Goal: Information Seeking & Learning: Learn about a topic

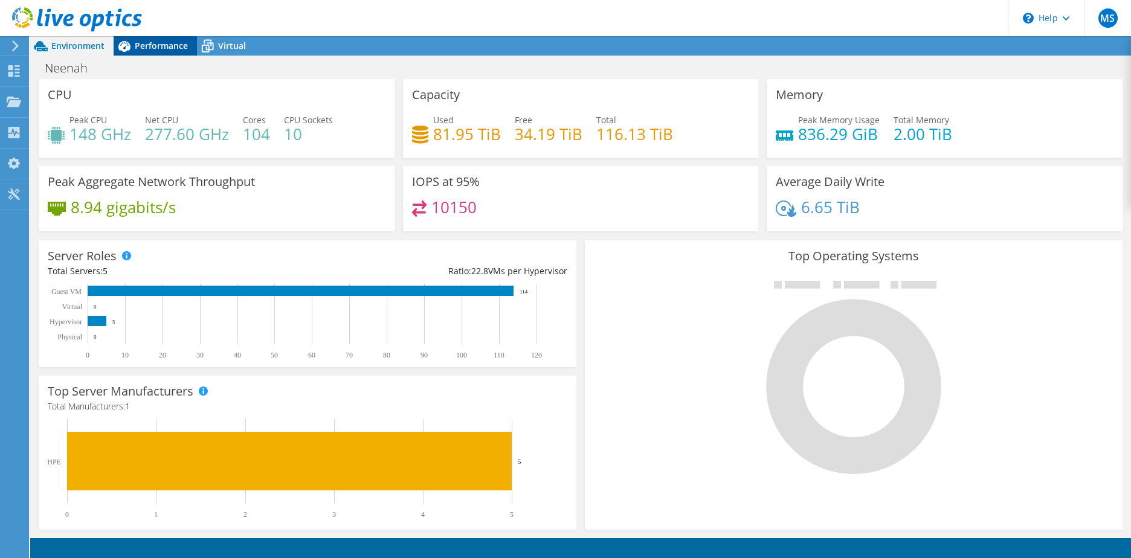
click at [158, 54] on div "Performance" at bounding box center [155, 45] width 83 height 19
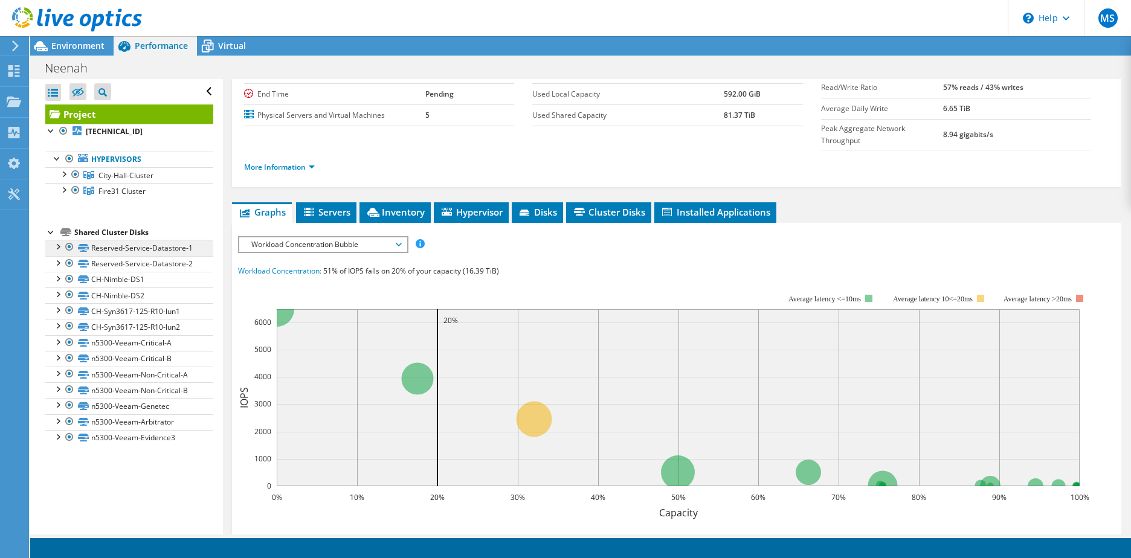
scroll to position [121, 0]
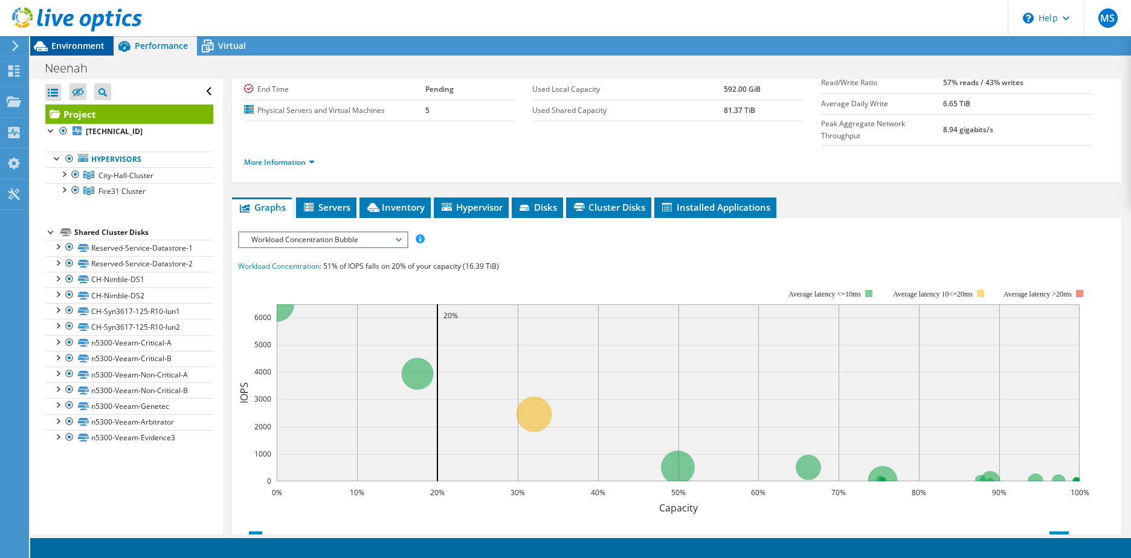
click at [79, 43] on span "Environment" at bounding box center [77, 45] width 53 height 11
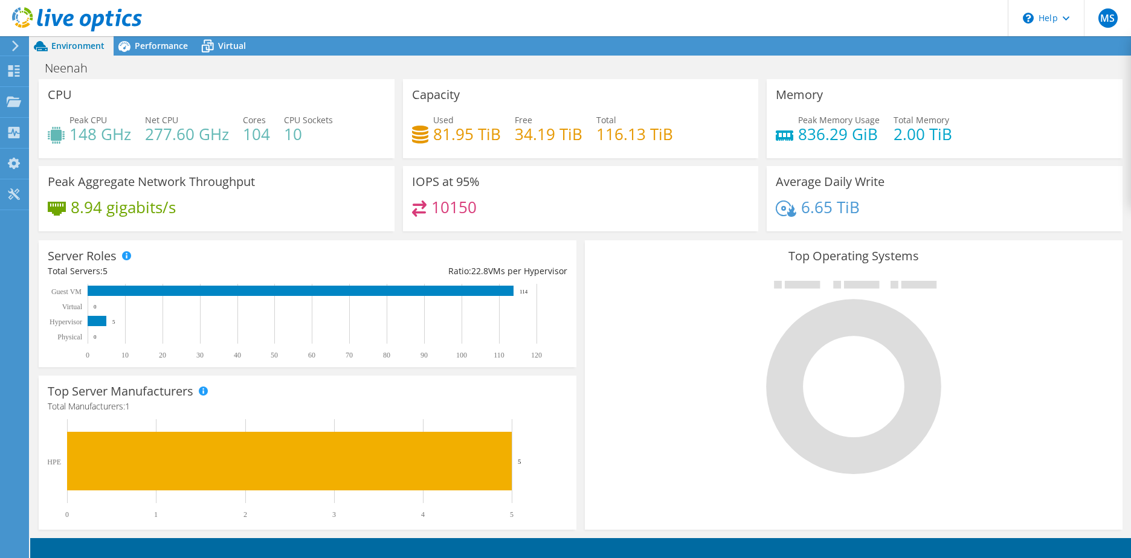
scroll to position [324, 0]
click at [16, 194] on icon at bounding box center [14, 193] width 14 height 11
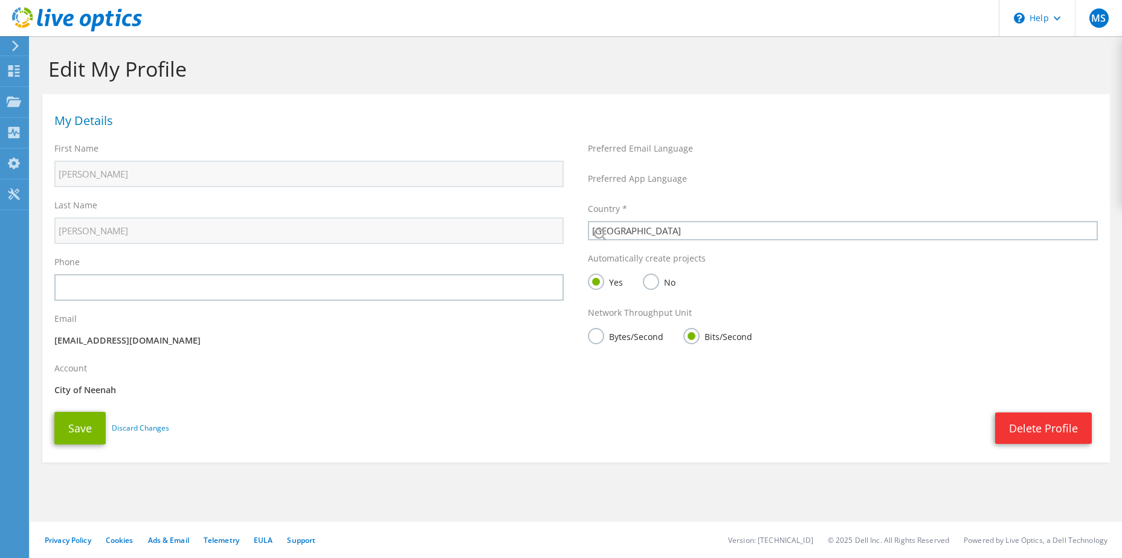
select select "224"
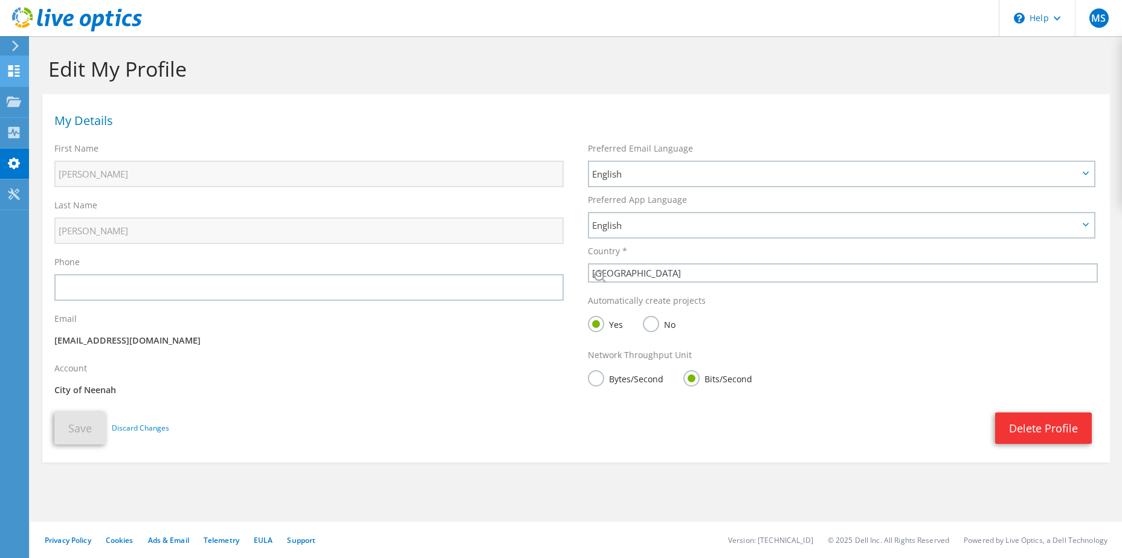
click at [19, 74] on icon at bounding box center [14, 70] width 14 height 11
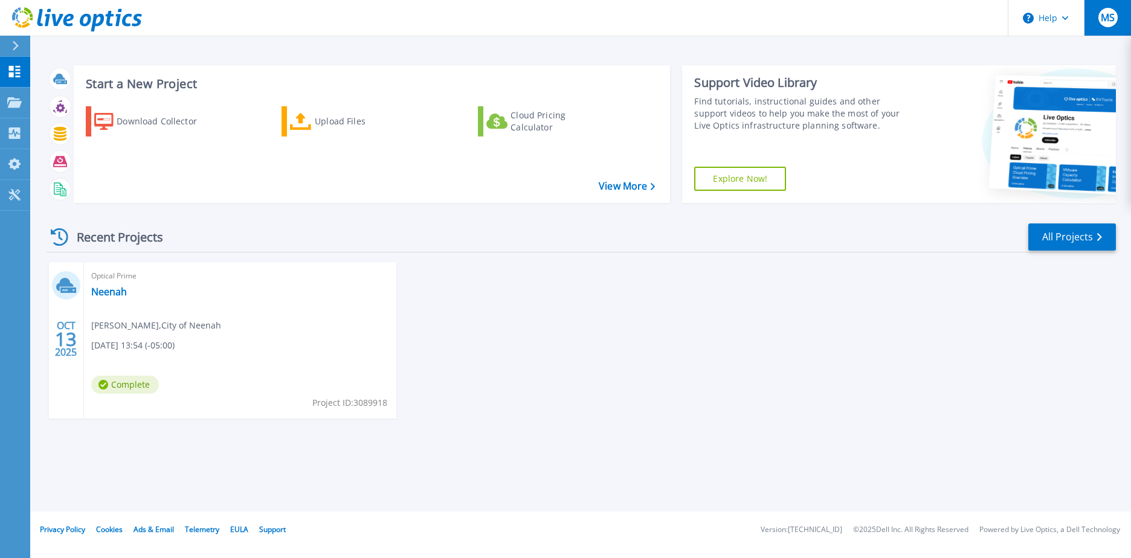
click at [1107, 19] on span "MS" at bounding box center [1107, 18] width 14 height 10
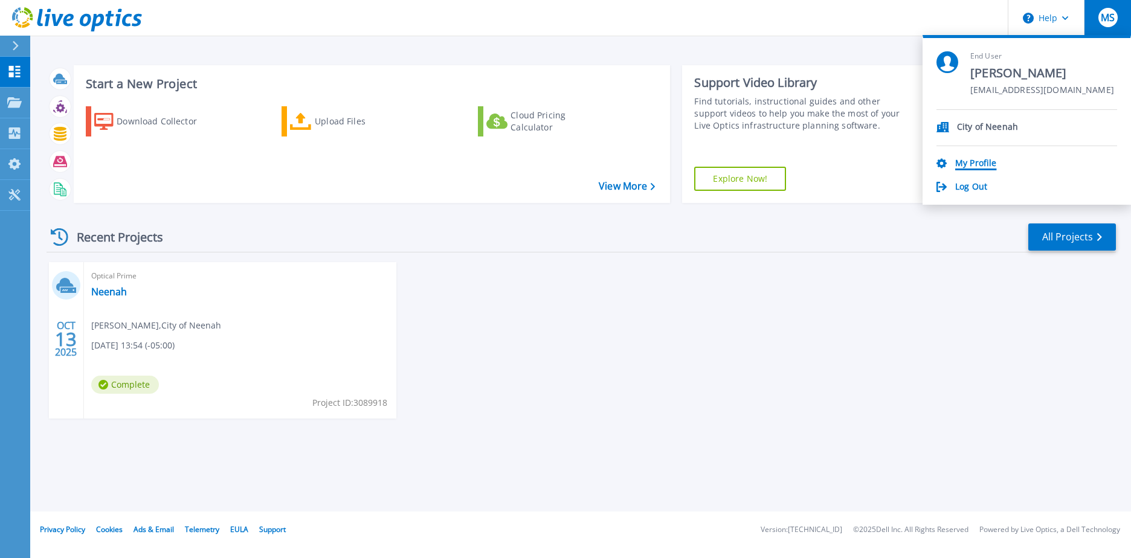
click at [968, 161] on link "My Profile" at bounding box center [975, 163] width 41 height 11
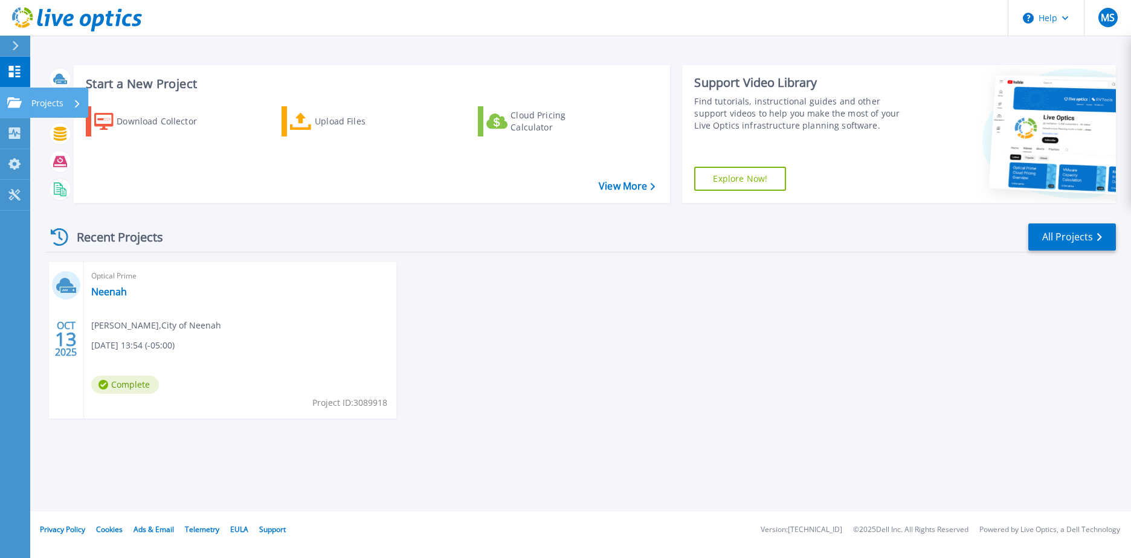
click at [71, 100] on div "Projects" at bounding box center [56, 103] width 50 height 31
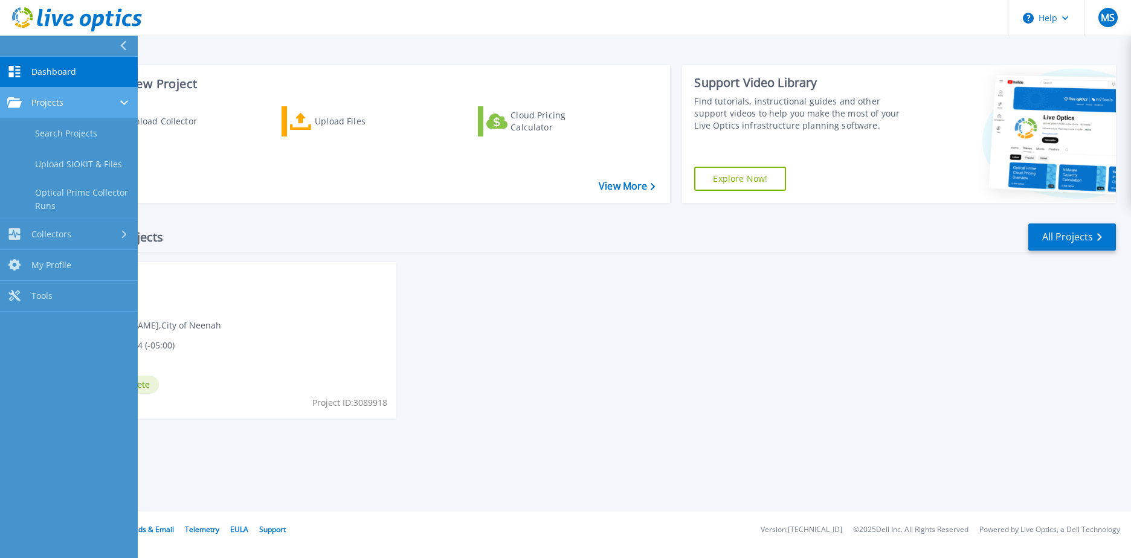
click at [72, 100] on div "Projects" at bounding box center [68, 102] width 123 height 11
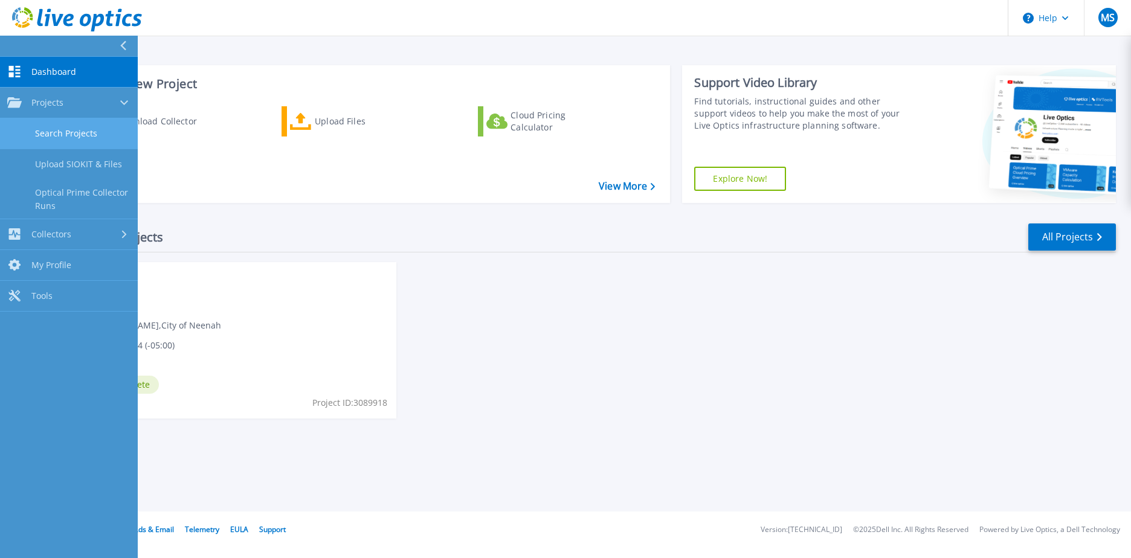
click at [81, 134] on link "Search Projects" at bounding box center [69, 133] width 138 height 31
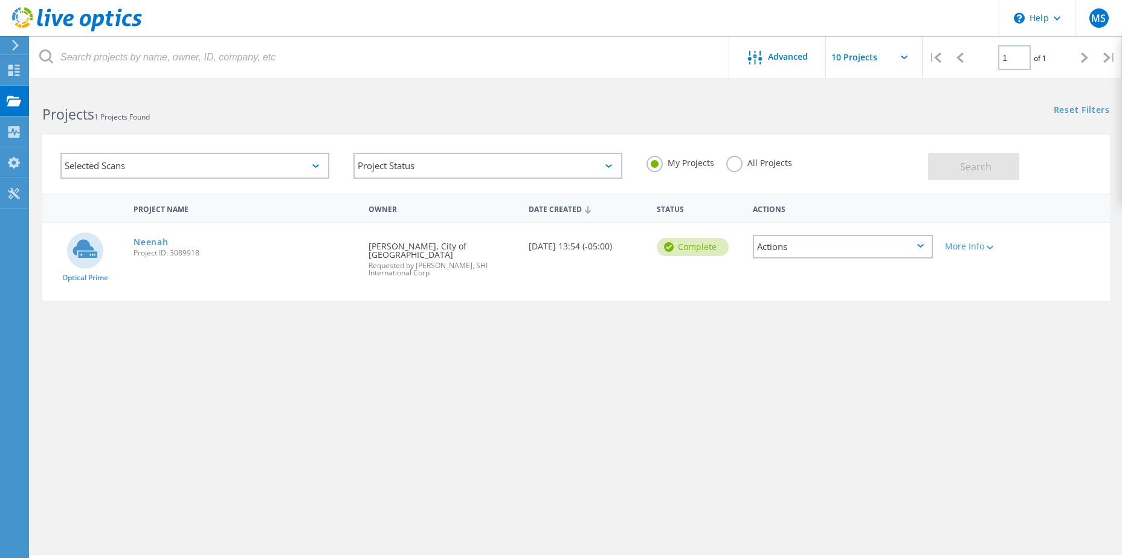
click at [997, 252] on div "More Info" at bounding box center [981, 243] width 85 height 40
click at [996, 251] on div "More Info" at bounding box center [981, 246] width 73 height 8
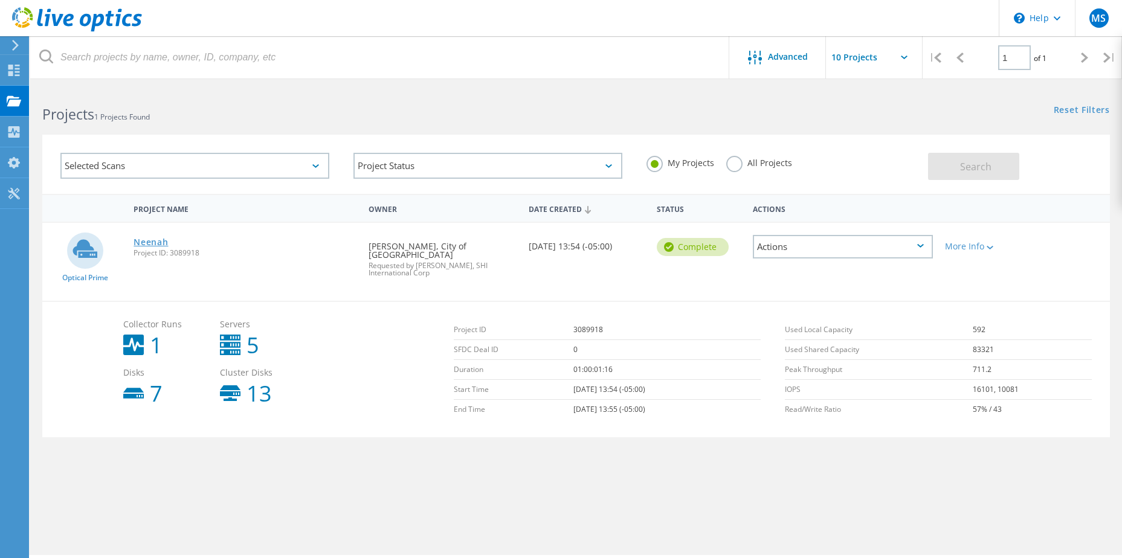
click at [155, 238] on link "Neenah" at bounding box center [150, 242] width 34 height 8
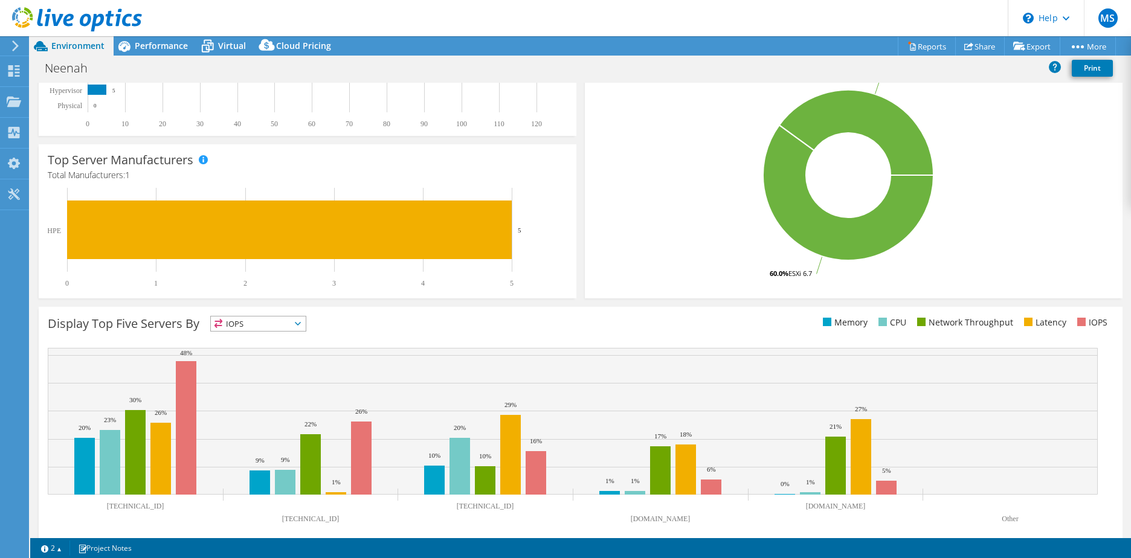
scroll to position [248, 0]
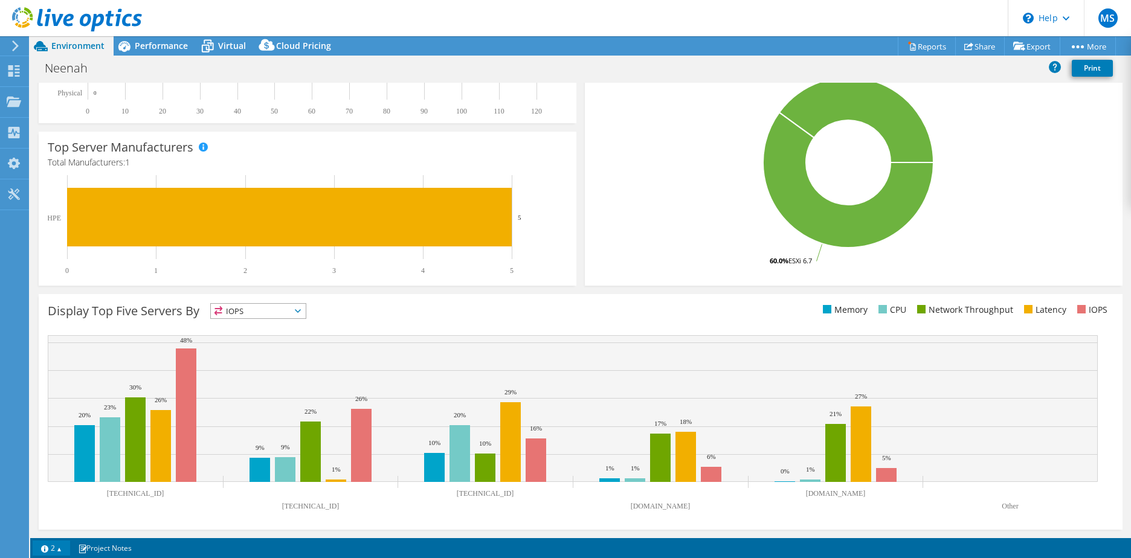
click at [54, 552] on link "2" at bounding box center [51, 548] width 37 height 15
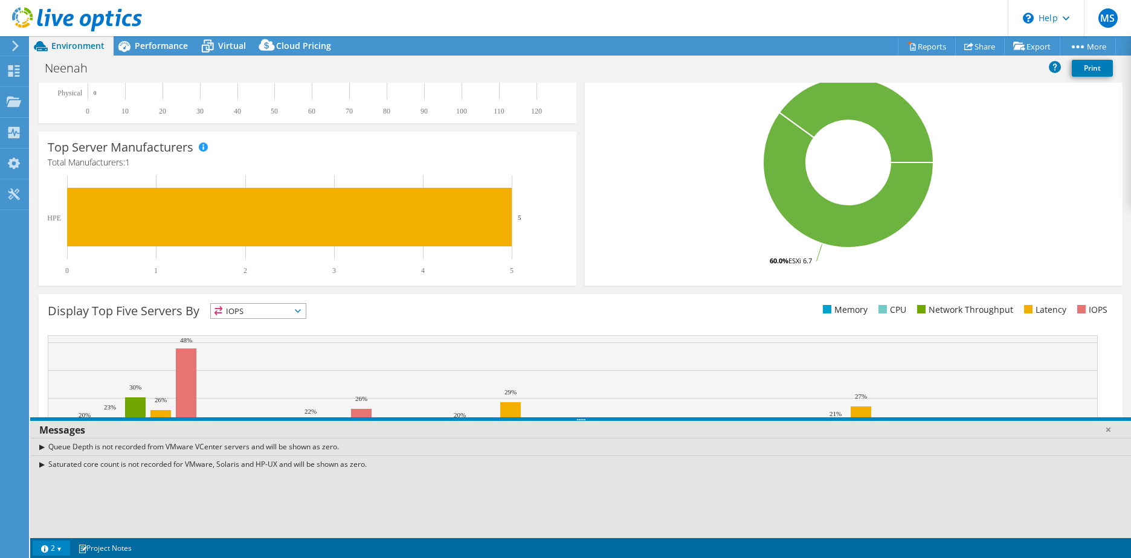
click at [54, 551] on link "2" at bounding box center [51, 548] width 37 height 15
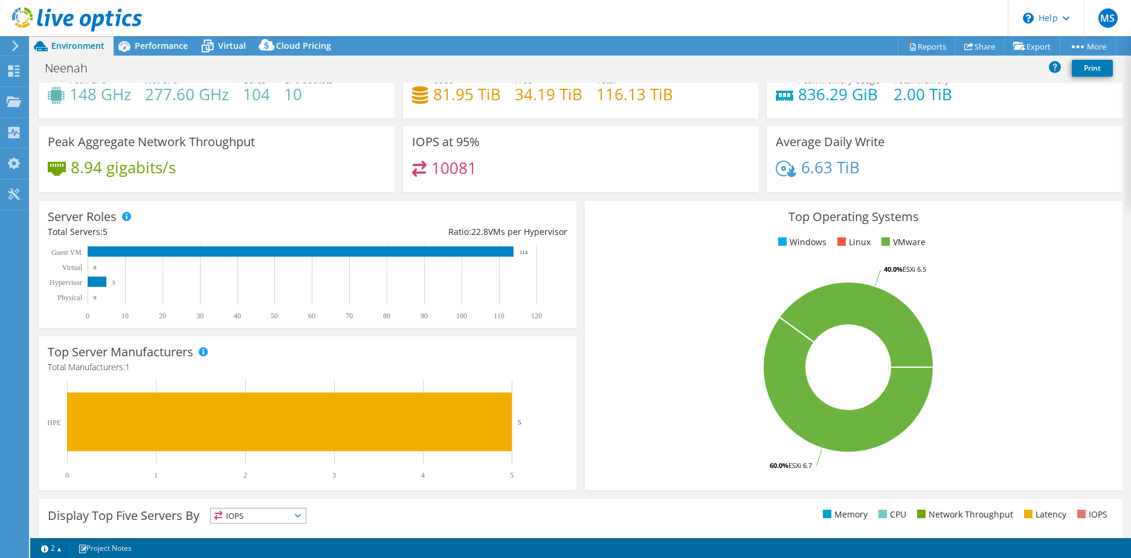
scroll to position [60, 0]
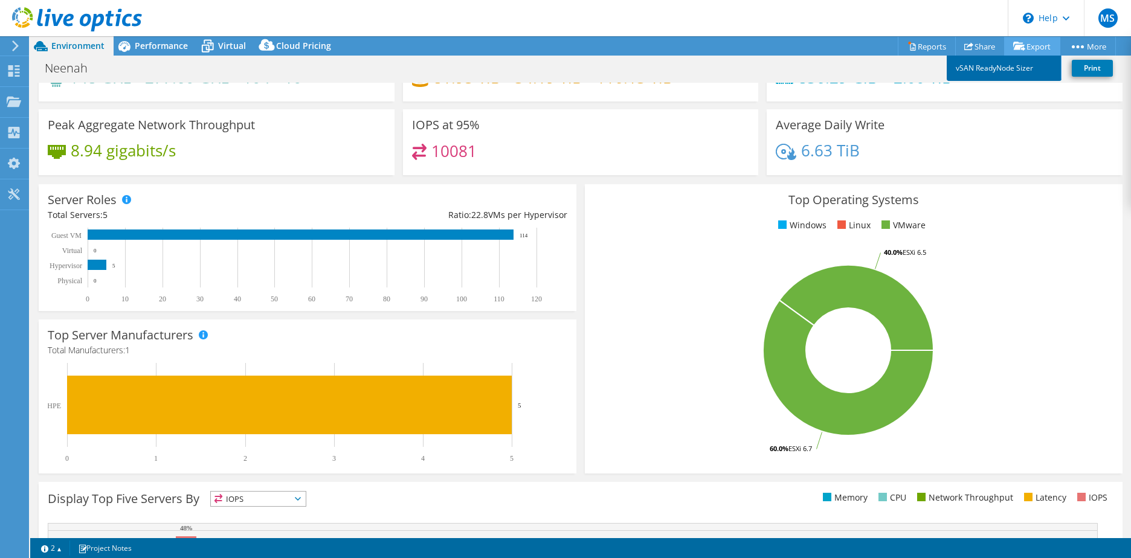
click at [992, 70] on link "vSAN ReadyNode Sizer" at bounding box center [1003, 68] width 115 height 25
click at [1084, 66] on link "Print" at bounding box center [1091, 68] width 41 height 17
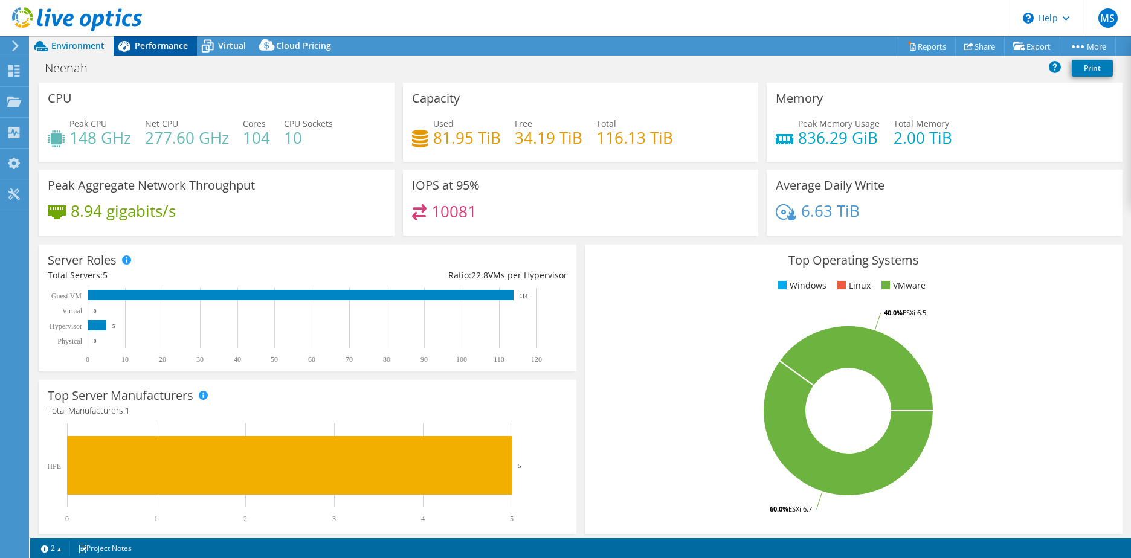
click at [162, 43] on span "Performance" at bounding box center [161, 45] width 53 height 11
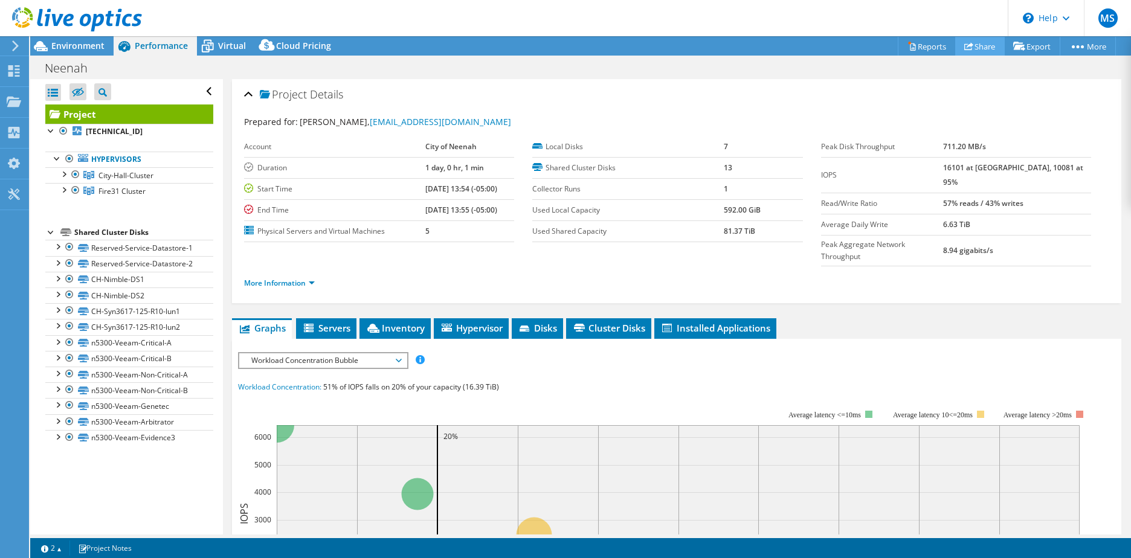
click at [971, 43] on link "Share" at bounding box center [980, 46] width 50 height 19
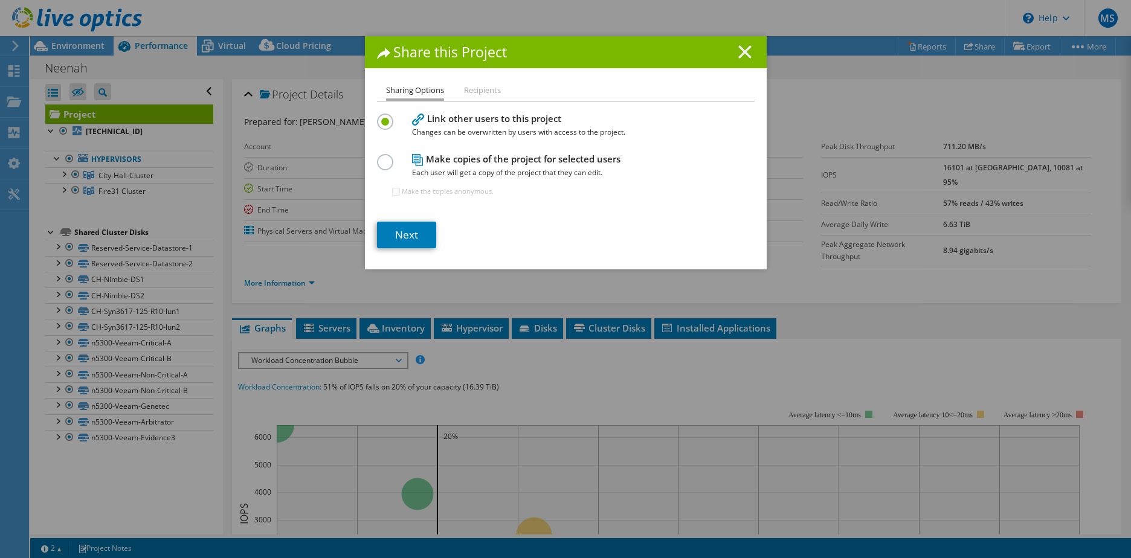
click at [739, 53] on line at bounding box center [745, 52] width 12 height 12
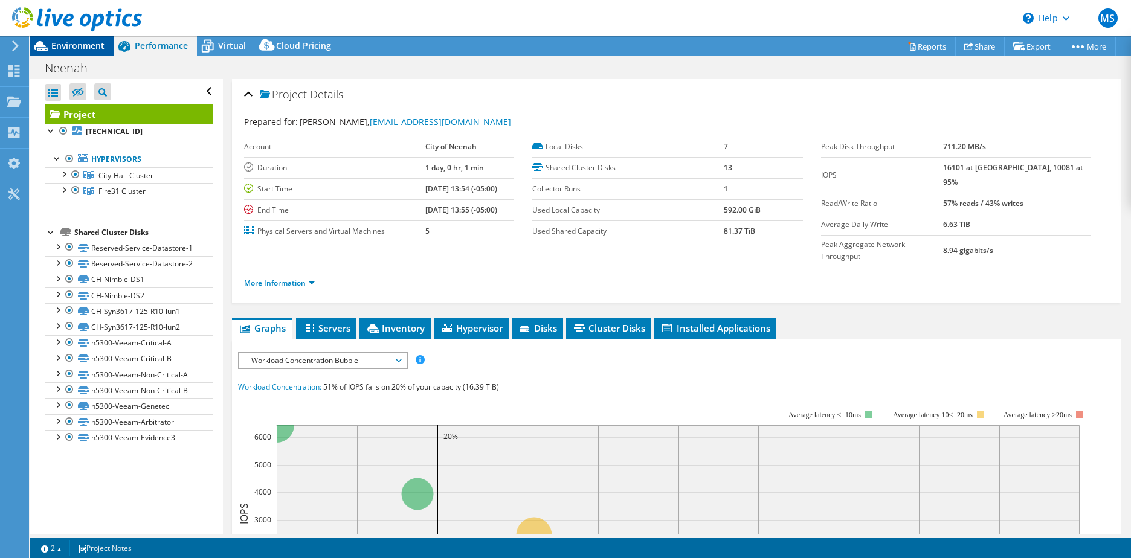
click at [56, 47] on span "Environment" at bounding box center [77, 45] width 53 height 11
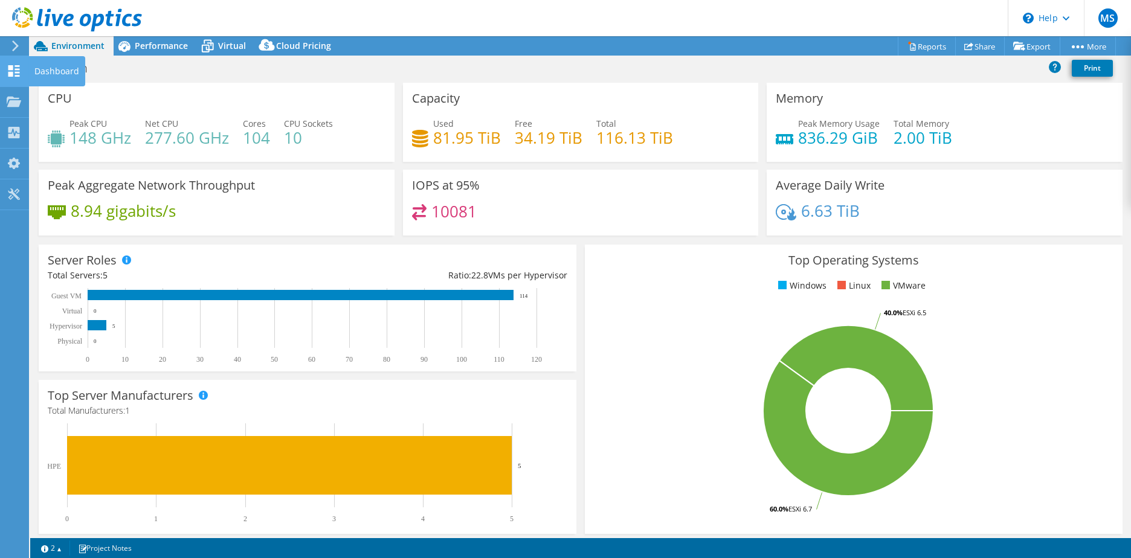
click at [13, 74] on icon at bounding box center [14, 70] width 14 height 11
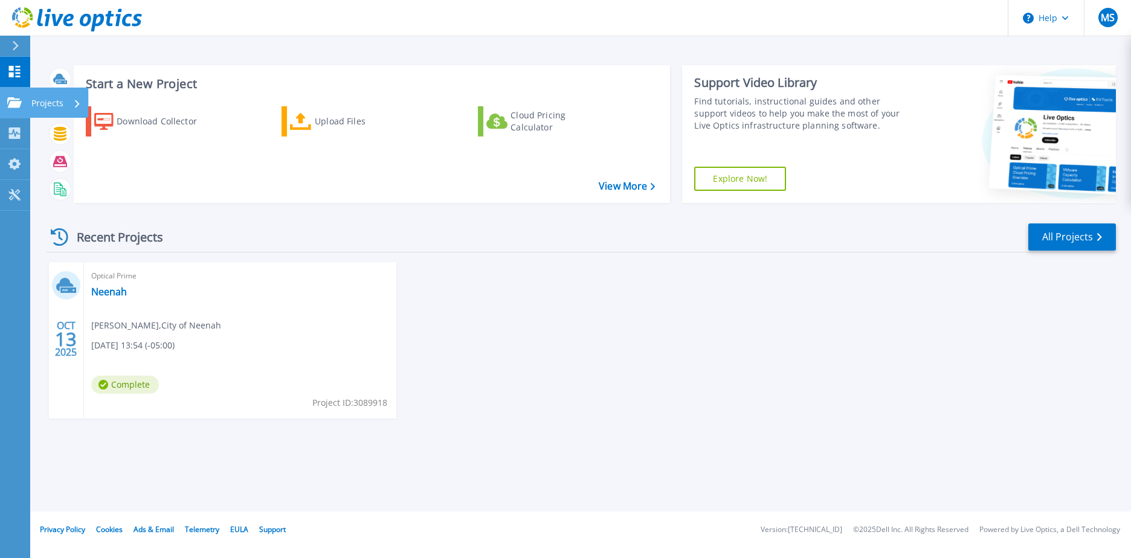
click at [40, 100] on p "Projects" at bounding box center [47, 103] width 32 height 31
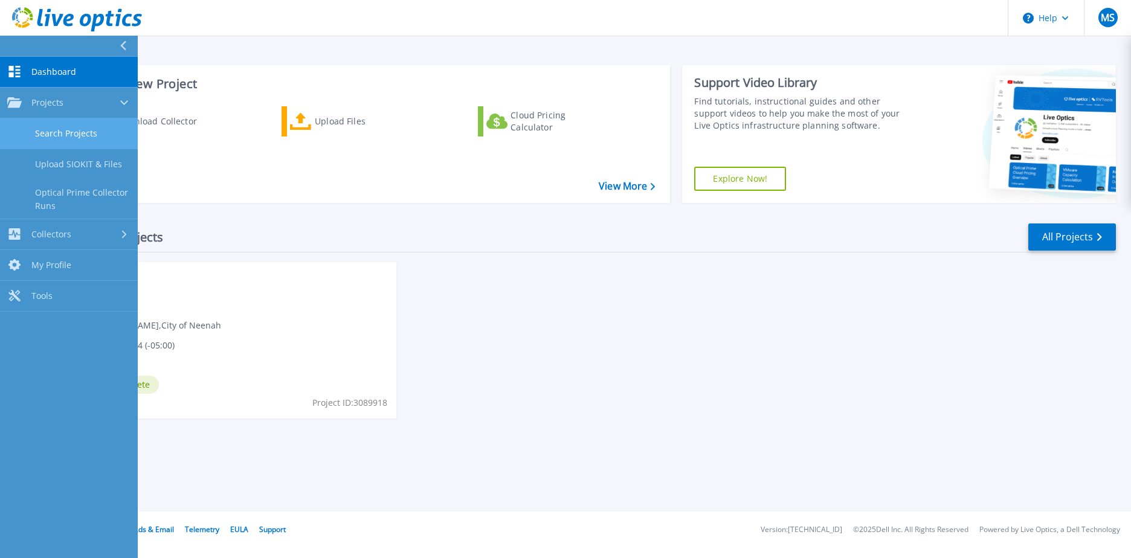
click at [54, 134] on link "Search Projects" at bounding box center [69, 133] width 138 height 31
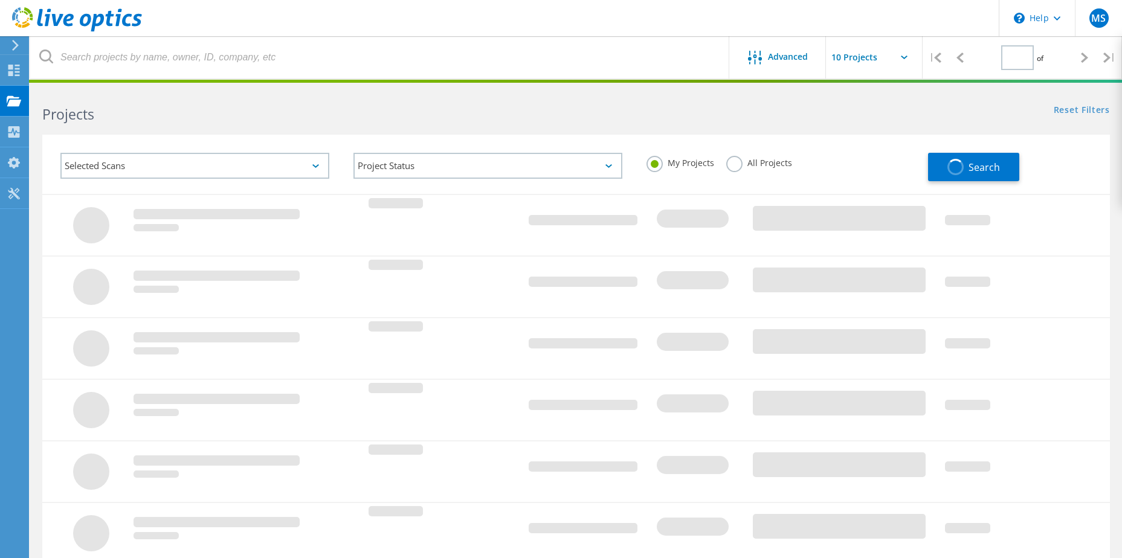
type input "1"
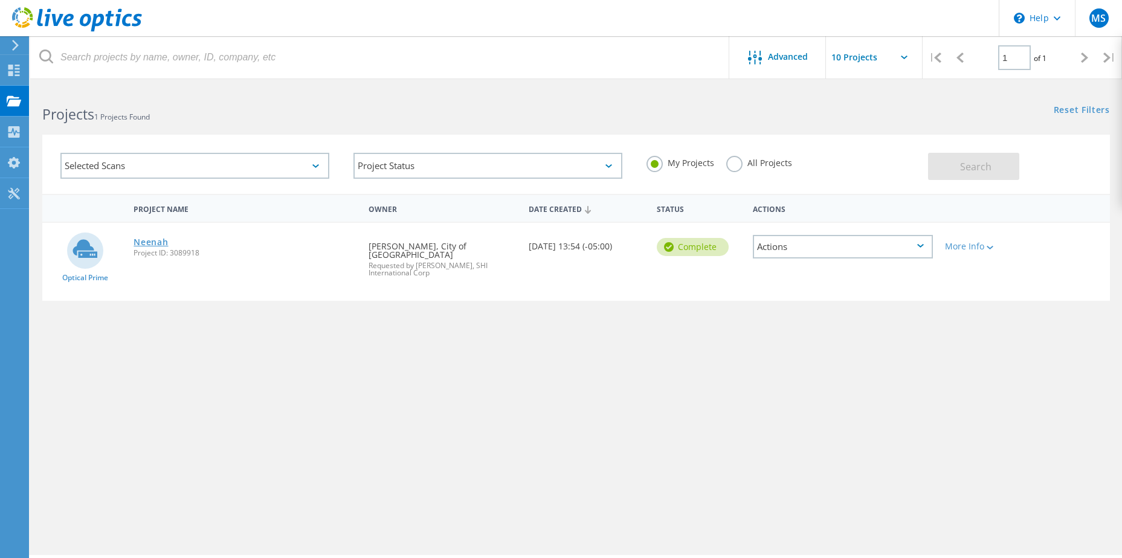
click at [159, 241] on link "Neenah" at bounding box center [150, 242] width 34 height 8
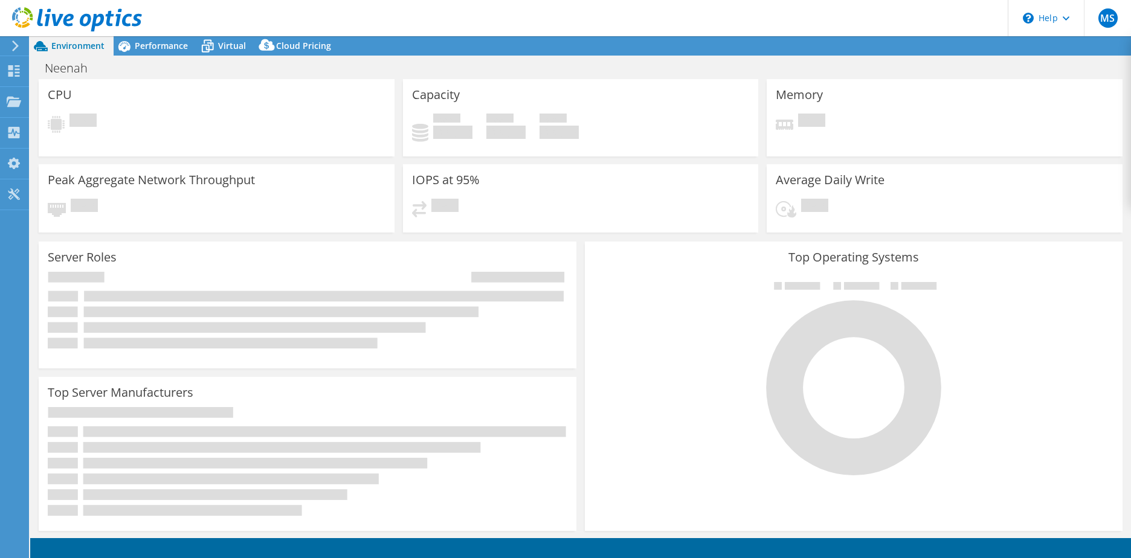
select select "USD"
